Goal: Check status

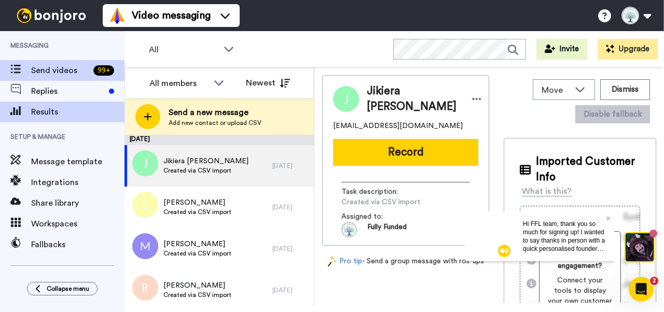
click at [65, 111] on span "Results" at bounding box center [77, 112] width 93 height 12
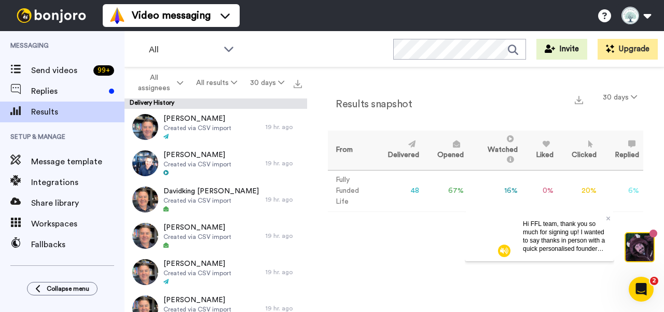
click at [539, 241] on span "Hi FFL team, thank you so much for signing up! I wanted to say thanks in person…" at bounding box center [564, 269] width 82 height 99
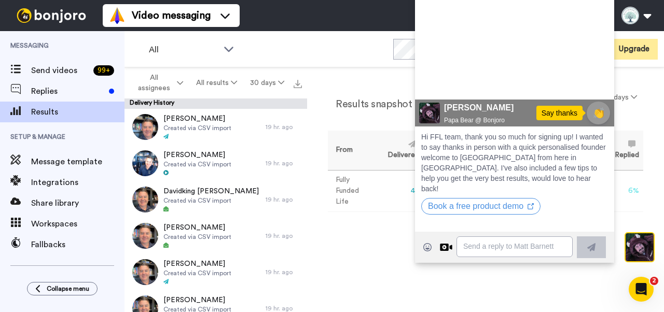
click at [430, 83] on icon "Play/Pause" at bounding box center [430, 83] width 16 height 20
click at [412, 273] on div "Results snapshot 30 days From Delivered Opened Watched Liked Clicked Replied Fa…" at bounding box center [485, 189] width 357 height 244
click at [606, 6] on span at bounding box center [514, 44] width 199 height 166
click at [339, 242] on div "Results snapshot 30 days From Delivered Opened Watched Liked Clicked Replied Fa…" at bounding box center [485, 189] width 357 height 244
click at [35, 18] on img at bounding box center [51, 15] width 78 height 15
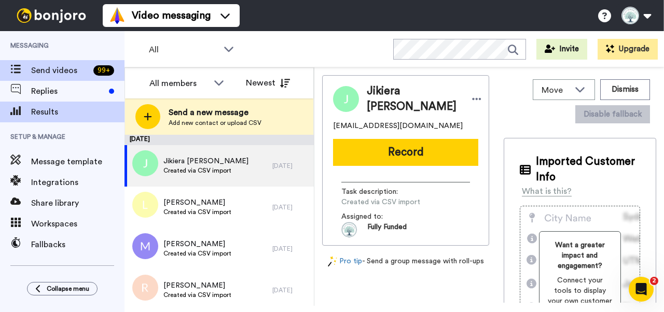
click at [55, 105] on div "Results" at bounding box center [62, 112] width 124 height 21
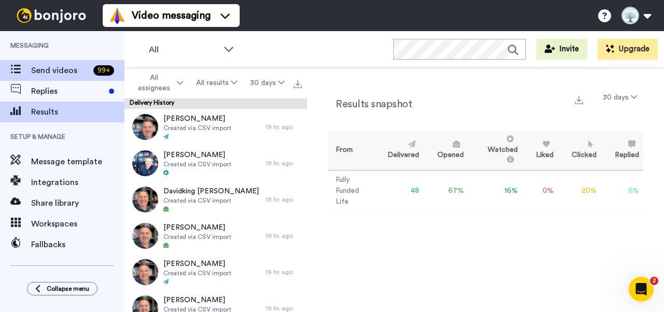
click at [59, 64] on span "Send videos" at bounding box center [60, 70] width 58 height 12
